Goal: Transaction & Acquisition: Purchase product/service

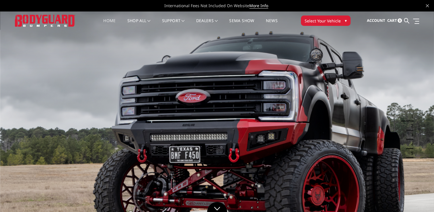
click at [313, 22] on span "Select Your Vehicle" at bounding box center [322, 21] width 36 height 6
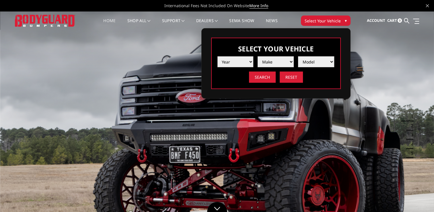
click at [251, 60] on select "Year 2025 2024 2023 2022 2021 2020 2019 2018 2017 2016 2015 2014 2013 2012 2011…" at bounding box center [235, 61] width 36 height 11
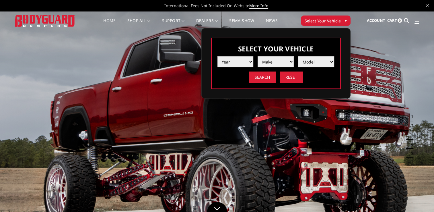
select select "yr_2021"
click at [217, 56] on select "Year 2025 2024 2023 2022 2021 2020 2019 2018 2017 2016 2015 2014 2013 2012 2011…" at bounding box center [235, 61] width 36 height 11
click at [291, 61] on select "Make Chevrolet Ford GMC Ram Toyota" at bounding box center [275, 61] width 36 height 11
select select "mk_ram"
click at [257, 56] on select "Make Chevrolet Ford GMC Ram Toyota" at bounding box center [275, 61] width 36 height 11
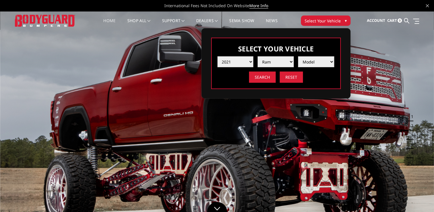
click at [315, 63] on select "Model 1500 6-Lug 1500 Rebel 2500 / 3500 4500 / 5500 TRX" at bounding box center [316, 61] width 36 height 11
select select "md_2500-3500"
click at [298, 56] on select "Model 1500 6-Lug 1500 Rebel 2500 / 3500 4500 / 5500 TRX" at bounding box center [316, 61] width 36 height 11
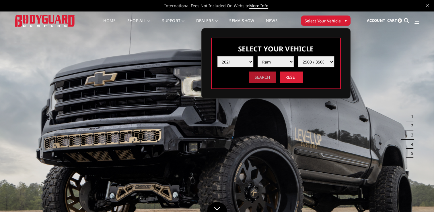
click at [263, 80] on input "Search" at bounding box center [262, 76] width 27 height 11
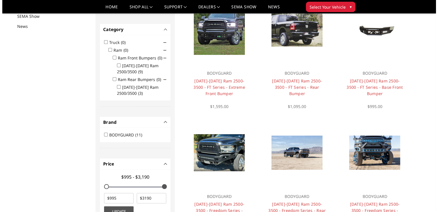
scroll to position [46, 0]
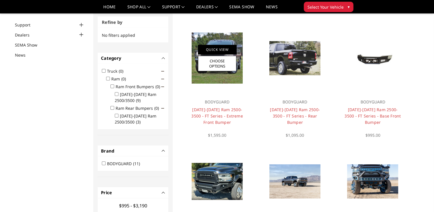
click at [210, 52] on link "Quick View" at bounding box center [217, 49] width 38 height 9
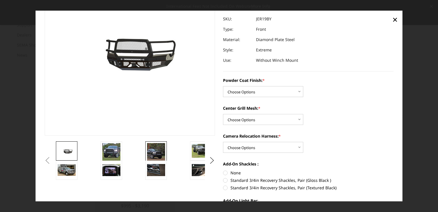
scroll to position [57, 0]
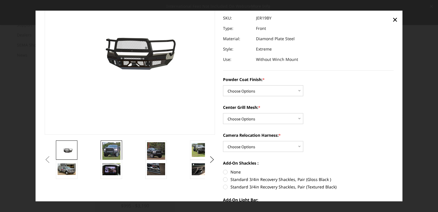
click at [110, 149] on img at bounding box center [111, 151] width 18 height 18
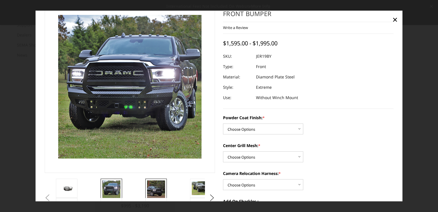
click at [155, 189] on img at bounding box center [156, 189] width 18 height 18
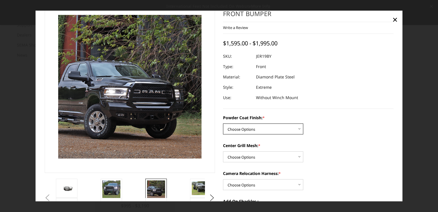
click at [234, 132] on select "Choose Options Bare Metal Gloss Black Powder Coat Textured Black Powder Coat" at bounding box center [263, 128] width 80 height 11
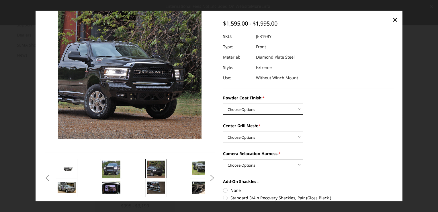
scroll to position [48, 0]
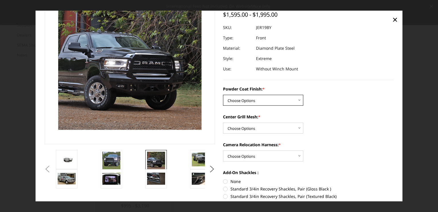
click at [243, 102] on select "Choose Options Bare Metal Gloss Black Powder Coat Textured Black Powder Coat" at bounding box center [263, 100] width 80 height 11
select select "3216"
click at [223, 95] on select "Choose Options Bare Metal Gloss Black Powder Coat Textured Black Powder Coat" at bounding box center [263, 100] width 80 height 11
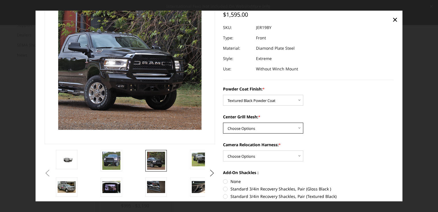
click at [287, 129] on select "Choose Options WITH Expanded Metal in Center Grill WITHOUT Expanded Metal in Ce…" at bounding box center [263, 127] width 80 height 11
select select "3217"
click at [223, 123] on select "Choose Options WITH Expanded Metal in Center Grill WITHOUT Expanded Metal in Ce…" at bounding box center [263, 127] width 80 height 11
click at [266, 155] on select "Choose Options WITH Camera Relocation Harness WITHOUT Camera Relocation Harness" at bounding box center [263, 155] width 80 height 11
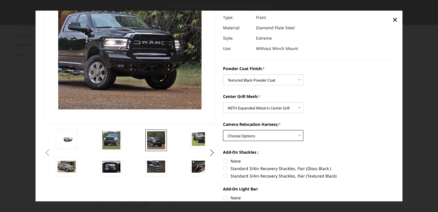
scroll to position [77, 0]
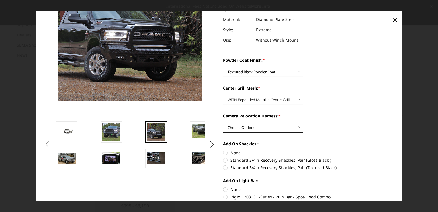
click at [258, 131] on select "Choose Options WITH Camera Relocation Harness WITHOUT Camera Relocation Harness" at bounding box center [263, 127] width 80 height 11
select select "3220"
click at [223, 122] on select "Choose Options WITH Camera Relocation Harness WITHOUT Camera Relocation Harness" at bounding box center [263, 127] width 80 height 11
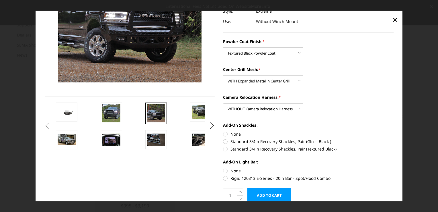
scroll to position [105, 0]
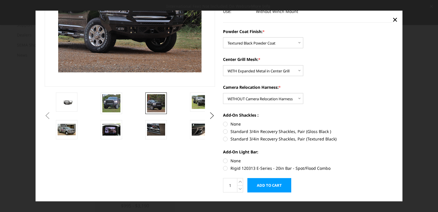
click at [224, 139] on label "Standard 3/4in Recovery Shackles, Pair (Textured Black)" at bounding box center [308, 139] width 171 height 6
click at [394, 128] on input "Standard 3/4in Recovery Shackles, Pair (Textured Black)" at bounding box center [394, 128] width 0 height 0
radio input "true"
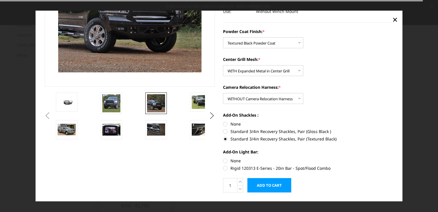
scroll to position [120, 0]
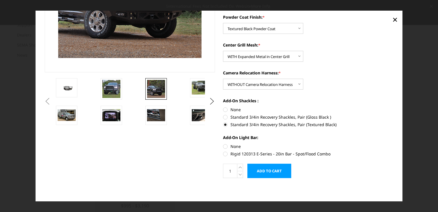
click at [224, 155] on label "Rigid 120313 E-Series - 20in Bar - Spot/Flood Combo" at bounding box center [308, 154] width 171 height 6
click at [394, 143] on input "Rigid 120313 E-Series - 20in Bar - Spot/Flood Combo" at bounding box center [394, 143] width 0 height 0
radio input "true"
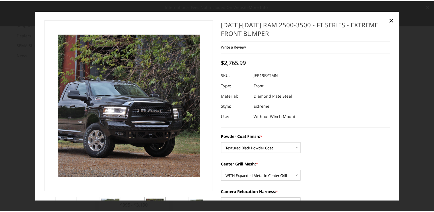
scroll to position [0, 0]
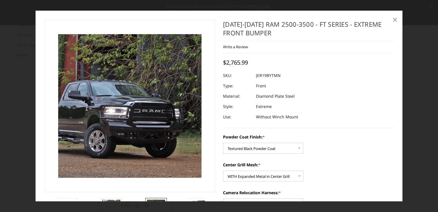
click at [395, 20] on span "×" at bounding box center [394, 19] width 5 height 12
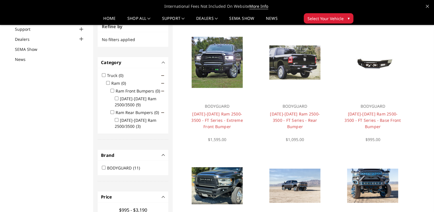
scroll to position [74, 0]
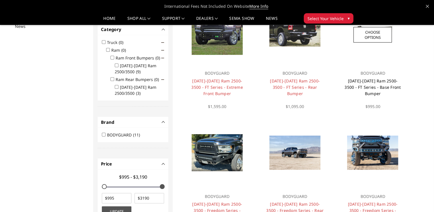
click at [372, 88] on link "[DATE]-[DATE] Ram 2500-3500 - FT Series - Base Front Bumper" at bounding box center [372, 87] width 56 height 18
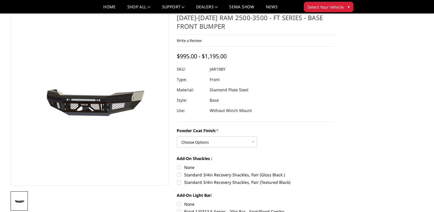
scroll to position [29, 0]
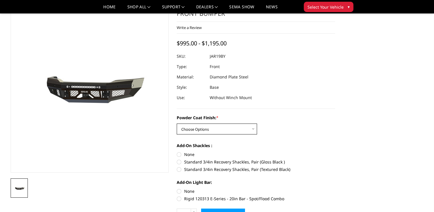
click at [217, 131] on select "Choose Options Bare Metal Gloss Black Powder Coat Textured Black Powder Coat" at bounding box center [217, 128] width 80 height 11
select select "3377"
click at [177, 123] on select "Choose Options Bare Metal Gloss Black Powder Coat Textured Black Powder Coat" at bounding box center [217, 128] width 80 height 11
click at [180, 171] on label "Standard 3/4in Recovery Shackles, Pair (Textured Black)" at bounding box center [256, 169] width 158 height 6
click at [335, 159] on input "Standard 3/4in Recovery Shackles, Pair (Textured Black)" at bounding box center [335, 159] width 0 height 0
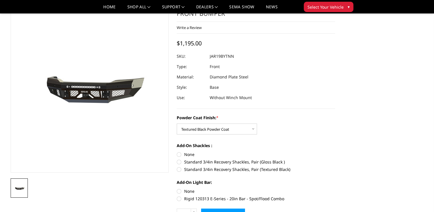
radio input "true"
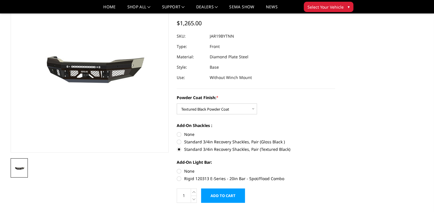
scroll to position [57, 0]
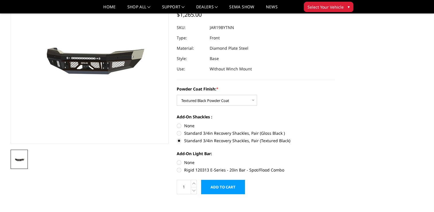
click at [178, 171] on label "Rigid 120313 E-Series - 20in Bar - Spot/Flood Combo" at bounding box center [256, 170] width 158 height 6
click at [335, 159] on input "Rigid 120313 E-Series - 20in Bar - Spot/Flood Combo" at bounding box center [335, 159] width 0 height 0
radio input "true"
click at [178, 171] on label "Rigid 120313 E-Series - 20in Bar - Spot/Flood Combo" at bounding box center [256, 170] width 158 height 6
click at [335, 159] on input "Rigid 120313 E-Series - 20in Bar - Spot/Flood Combo" at bounding box center [335, 159] width 0 height 0
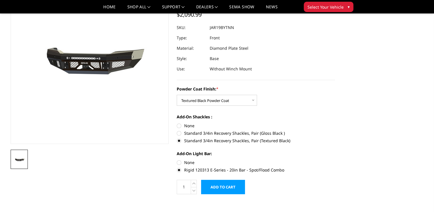
click at [177, 163] on label "None" at bounding box center [256, 162] width 158 height 6
click at [177, 159] on input "None" at bounding box center [177, 159] width 0 height 0
radio input "true"
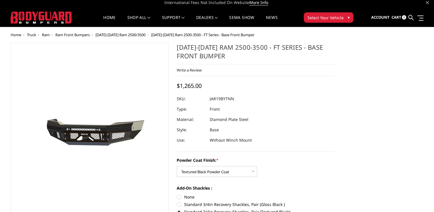
scroll to position [0, 0]
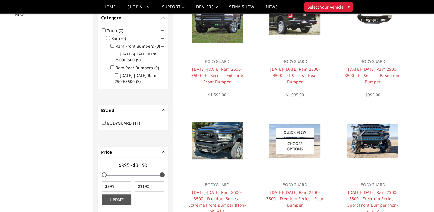
scroll to position [115, 0]
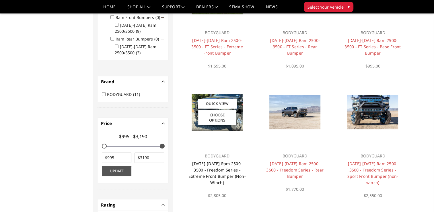
click at [231, 169] on link "[DATE]-[DATE] Ram 2500-3500 - Freedom Series - Extreme Front Bumper (Non-Winch)" at bounding box center [216, 173] width 57 height 24
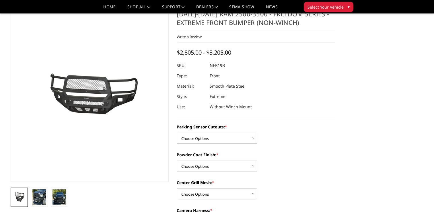
scroll to position [29, 0]
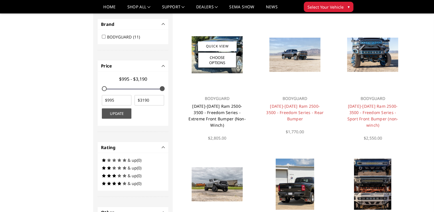
scroll to position [201, 0]
